Goal: Navigation & Orientation: Find specific page/section

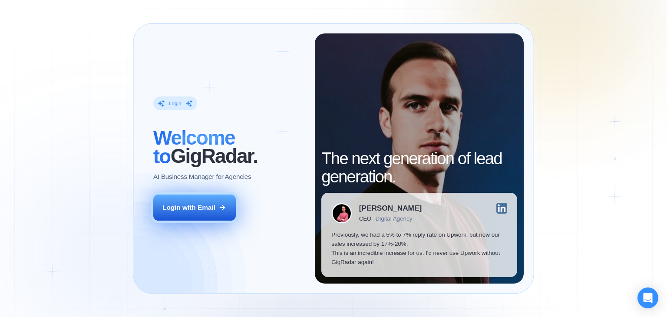
click at [203, 204] on div "Login with Email" at bounding box center [188, 207] width 53 height 9
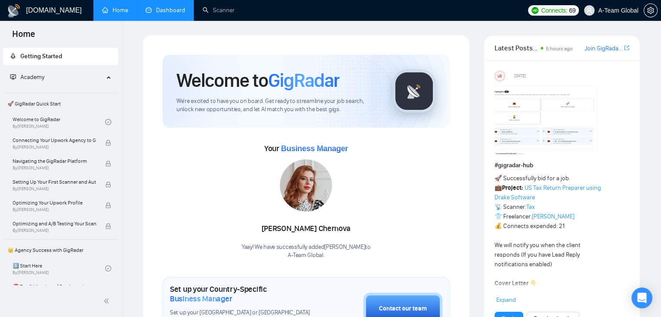
click at [176, 10] on link "Dashboard" at bounding box center [166, 10] width 40 height 7
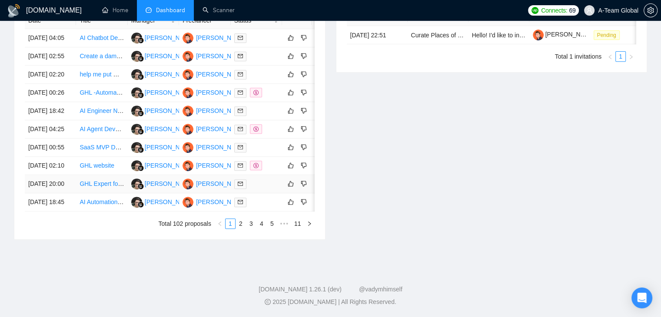
scroll to position [391, 0]
click at [241, 229] on link "2" at bounding box center [241, 224] width 10 height 10
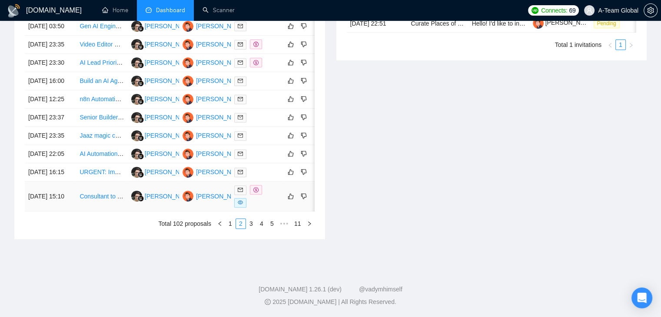
scroll to position [434, 0]
click at [252, 229] on li "3" at bounding box center [251, 224] width 10 height 10
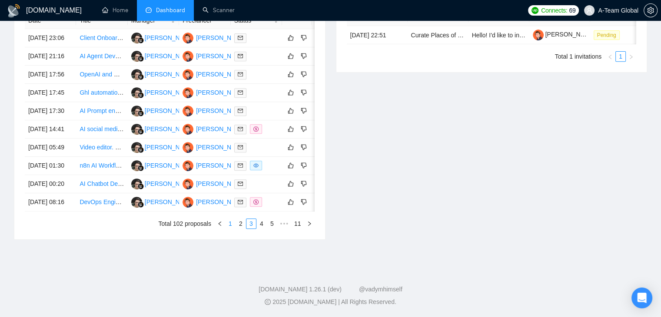
click at [232, 229] on link "1" at bounding box center [230, 224] width 10 height 10
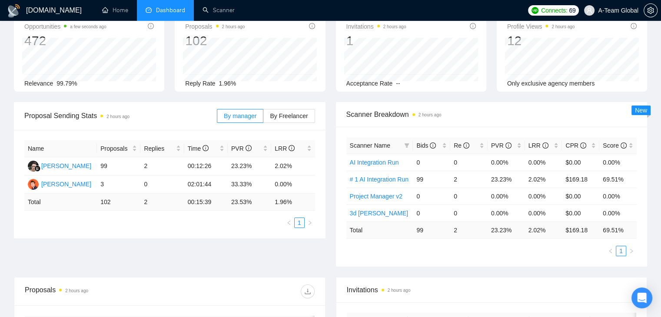
scroll to position [0, 0]
